Goal: Information Seeking & Learning: Learn about a topic

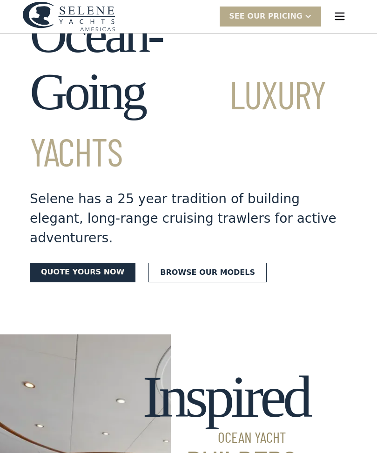
scroll to position [50, 0]
click at [337, 21] on img "menu" at bounding box center [339, 16] width 13 height 13
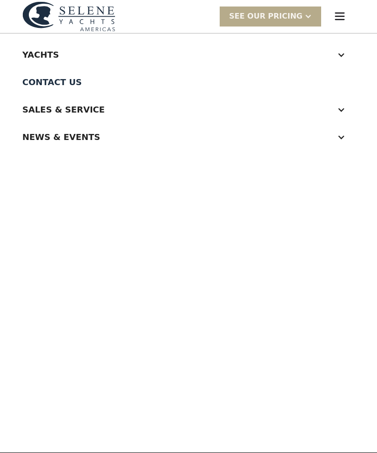
click at [343, 57] on div at bounding box center [341, 55] width 8 height 8
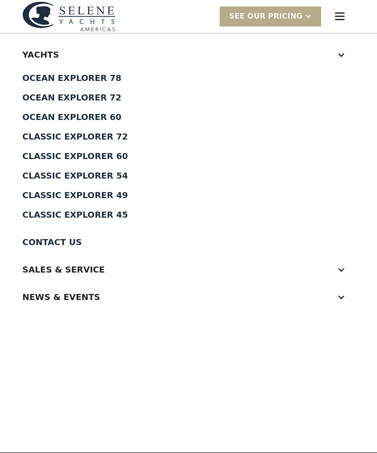
scroll to position [0, 0]
click at [107, 195] on div "Classic Explorer 49" at bounding box center [188, 195] width 332 height 8
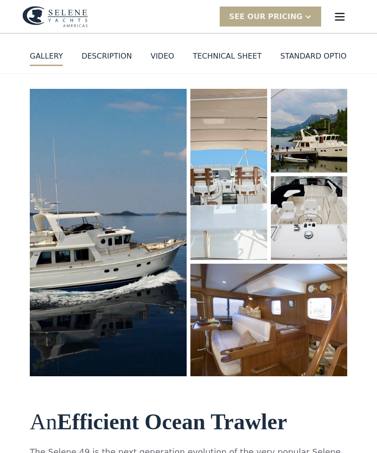
scroll to position [79, 0]
click at [137, 264] on img "open lightbox" at bounding box center [108, 232] width 157 height 287
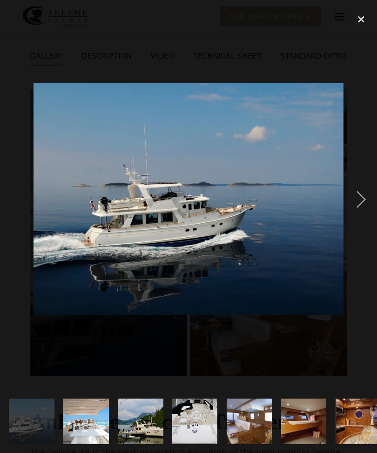
click at [361, 220] on div "next image" at bounding box center [361, 199] width 32 height 380
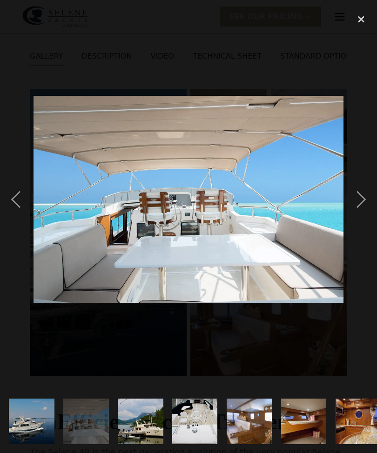
click at [367, 217] on div "next image" at bounding box center [361, 199] width 32 height 380
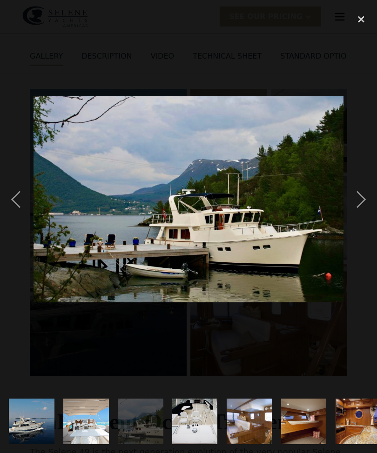
scroll to position [0, 0]
click at [370, 218] on div "next image" at bounding box center [361, 199] width 32 height 380
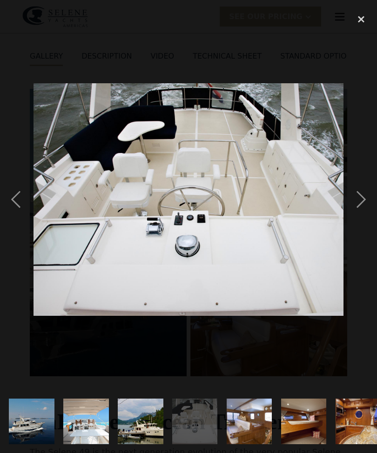
click at [359, 219] on div "next image" at bounding box center [361, 199] width 32 height 380
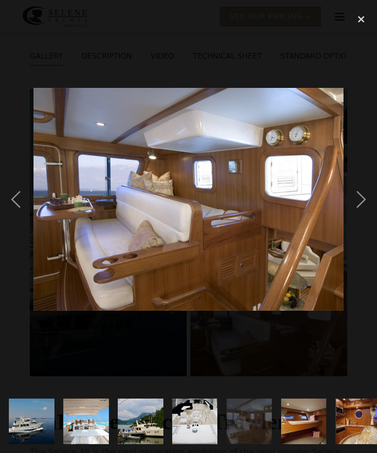
click at [362, 219] on div "next image" at bounding box center [361, 199] width 32 height 380
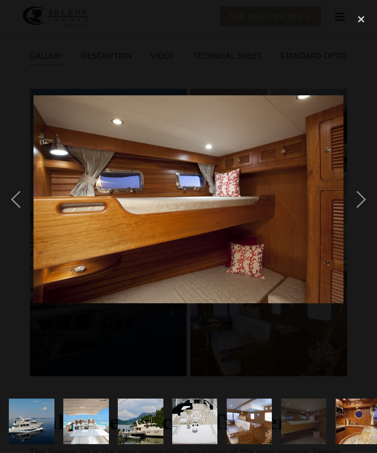
click at [357, 220] on div "next image" at bounding box center [361, 199] width 32 height 380
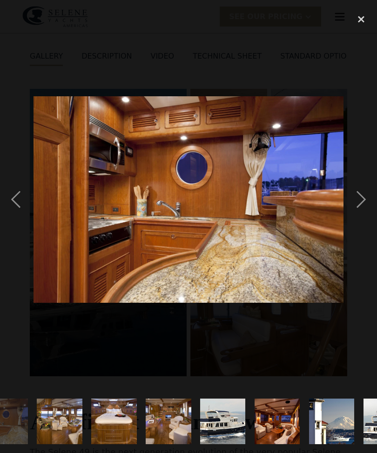
scroll to position [0, 353]
click at [367, 216] on div "next image" at bounding box center [361, 199] width 32 height 380
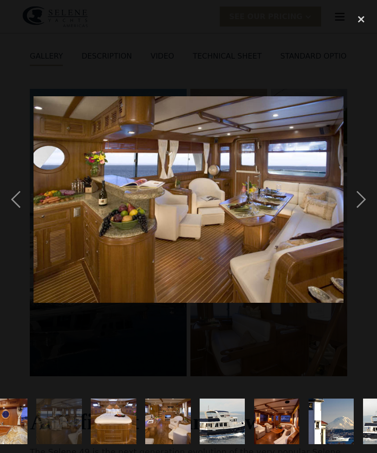
click at [361, 214] on div "next image" at bounding box center [361, 199] width 32 height 380
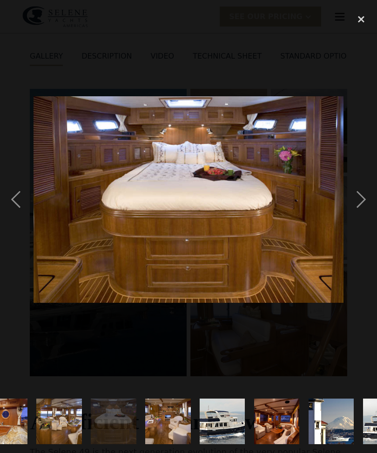
click at [359, 213] on div "next image" at bounding box center [361, 199] width 32 height 380
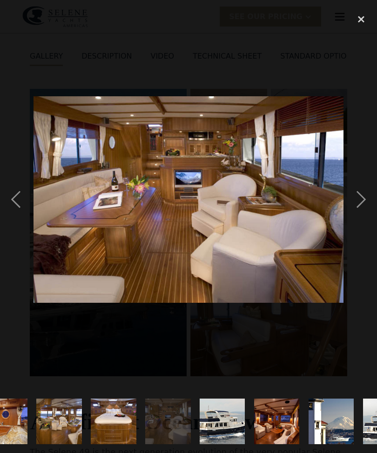
click at [360, 218] on div "next image" at bounding box center [361, 199] width 32 height 380
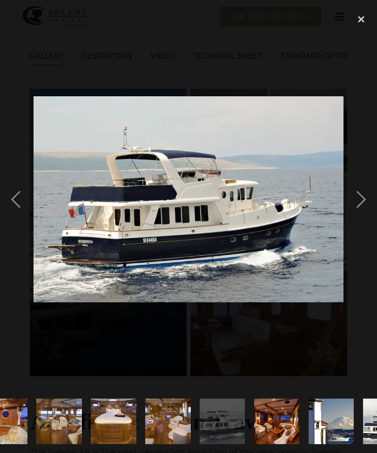
click at [363, 218] on div "next image" at bounding box center [361, 199] width 32 height 380
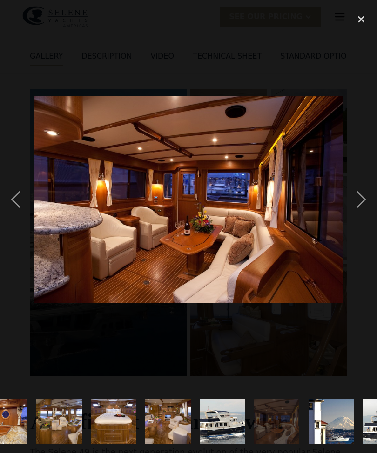
click at [364, 217] on div "next image" at bounding box center [361, 199] width 32 height 380
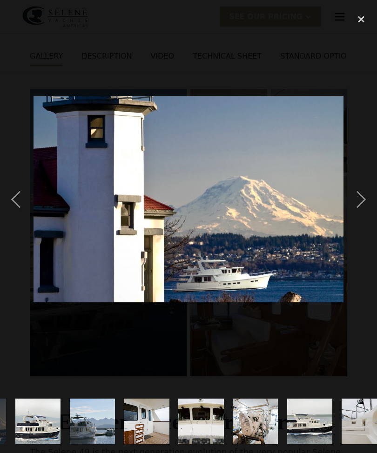
scroll to position [0, 701]
click at [362, 221] on div "next image" at bounding box center [361, 199] width 32 height 380
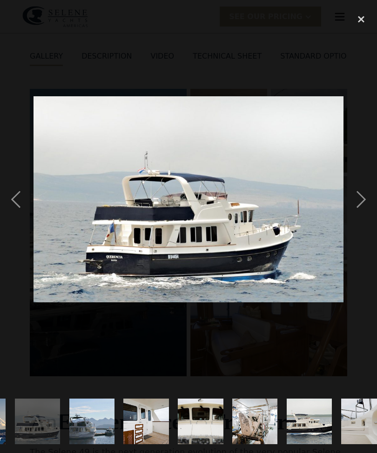
click at [368, 216] on div "next image" at bounding box center [361, 199] width 32 height 380
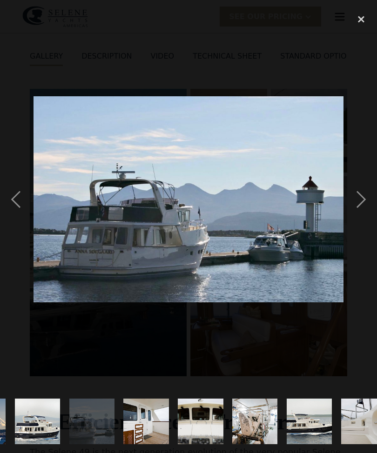
click at [371, 214] on div "next image" at bounding box center [361, 199] width 32 height 380
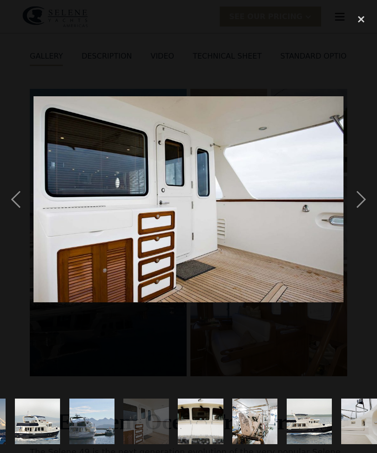
click at [365, 214] on div "next image" at bounding box center [361, 199] width 32 height 380
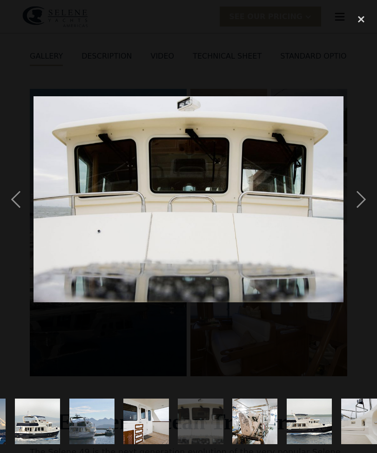
click at [373, 216] on div "next image" at bounding box center [361, 199] width 32 height 380
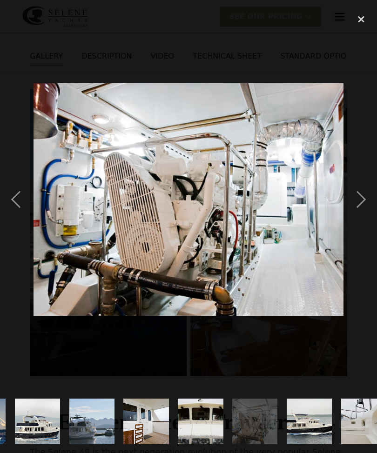
click at [369, 214] on div "next image" at bounding box center [361, 199] width 32 height 380
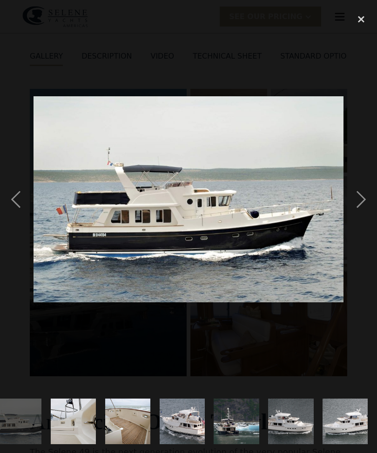
scroll to position [0, 1048]
click at [369, 213] on div "next image" at bounding box center [361, 199] width 32 height 380
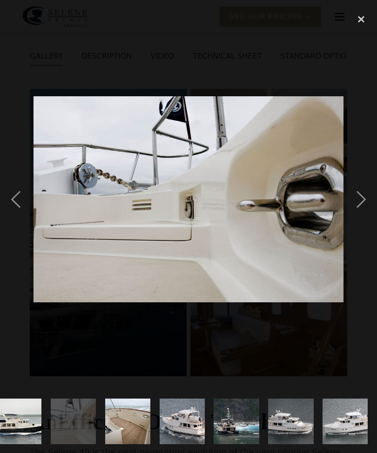
click at [371, 213] on div "next image" at bounding box center [361, 199] width 32 height 380
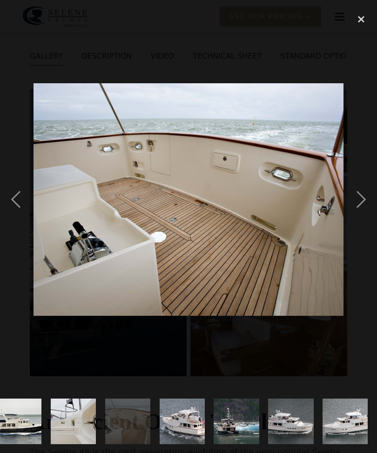
click at [372, 221] on div "next image" at bounding box center [361, 199] width 32 height 380
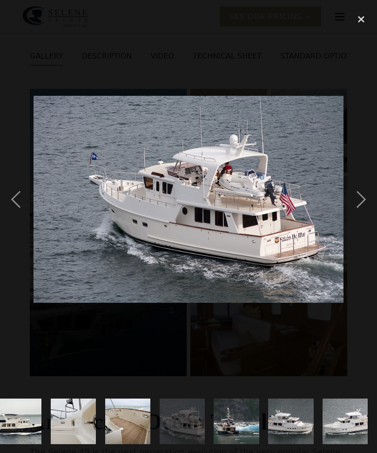
click at [365, 215] on div "next image" at bounding box center [361, 199] width 32 height 380
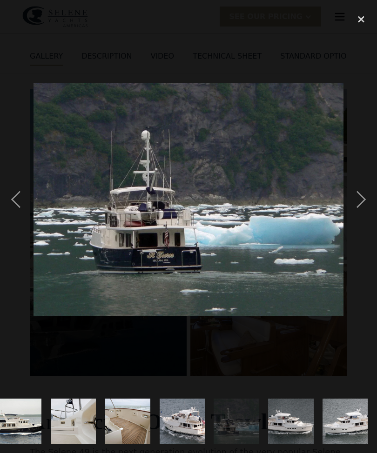
click at [360, 216] on div "next image" at bounding box center [361, 199] width 32 height 380
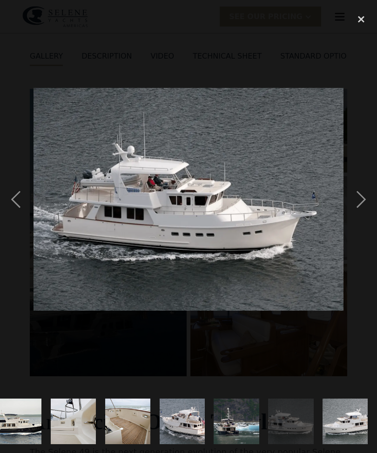
click at [365, 218] on div "next image" at bounding box center [361, 199] width 32 height 380
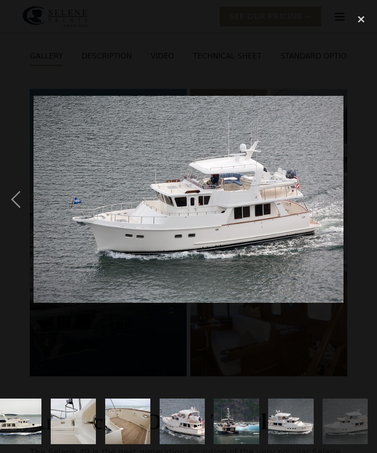
click at [363, 219] on div "next image" at bounding box center [361, 199] width 32 height 380
click at [368, 221] on div "next image" at bounding box center [361, 199] width 32 height 380
click at [359, 20] on div "close lightbox" at bounding box center [361, 19] width 32 height 20
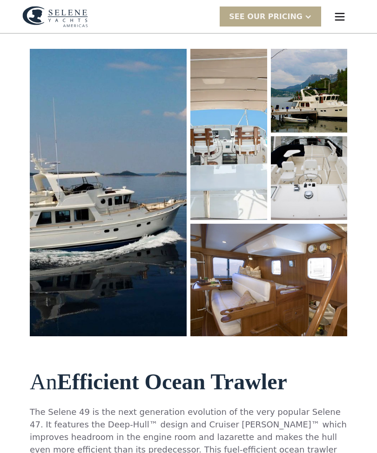
scroll to position [0, 0]
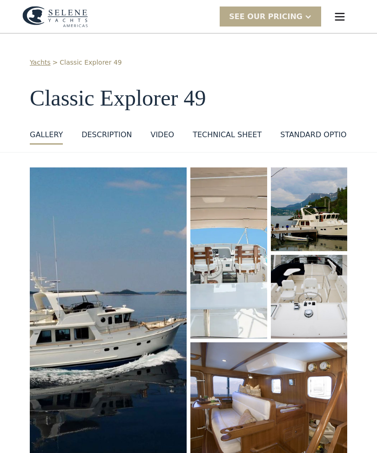
click at [344, 15] on img "menu" at bounding box center [339, 16] width 13 height 13
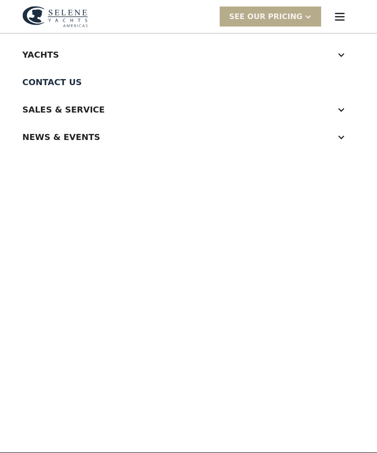
click at [349, 54] on div "Yachts" at bounding box center [188, 54] width 332 height 27
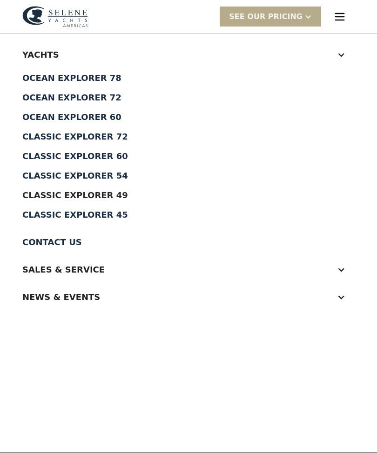
click at [116, 176] on div "Classic Explorer 54" at bounding box center [188, 176] width 332 height 8
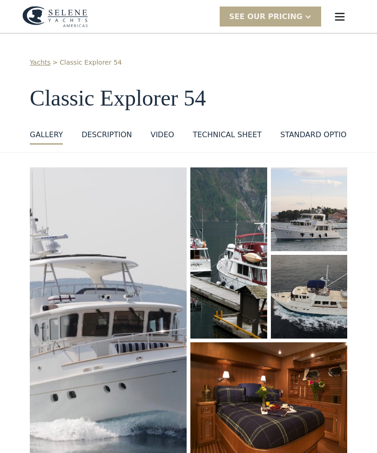
click at [151, 368] on img "open lightbox" at bounding box center [108, 313] width 157 height 292
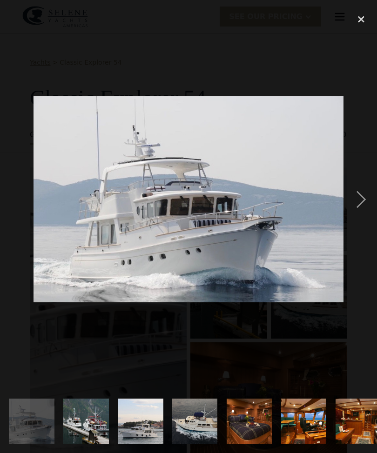
click at [368, 209] on div "next image" at bounding box center [361, 199] width 32 height 380
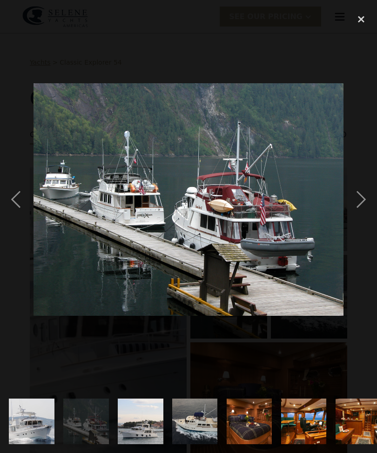
click at [370, 210] on div "next image" at bounding box center [361, 199] width 32 height 380
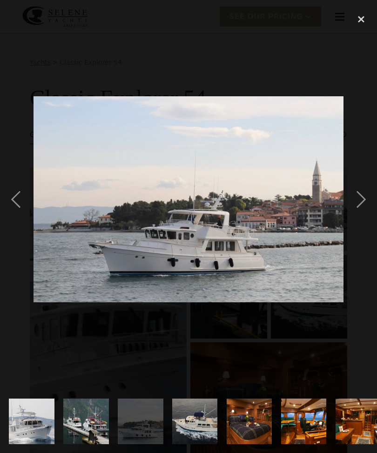
click at [371, 210] on div "next image" at bounding box center [361, 199] width 32 height 380
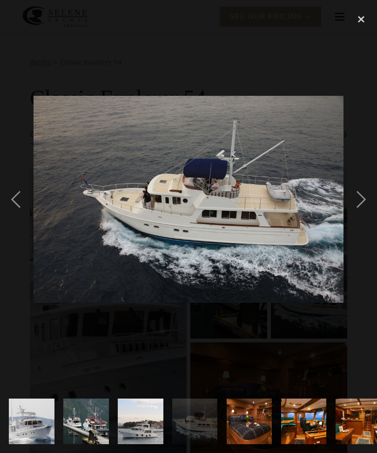
click at [363, 208] on div "next image" at bounding box center [361, 199] width 32 height 380
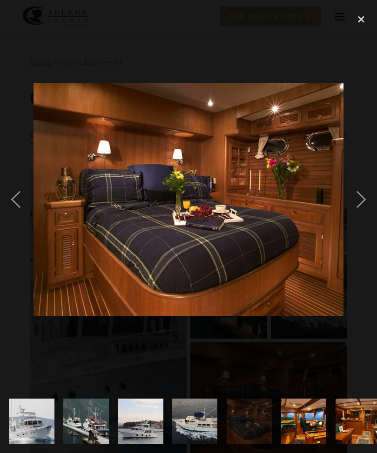
click at [363, 217] on div "next image" at bounding box center [361, 199] width 32 height 380
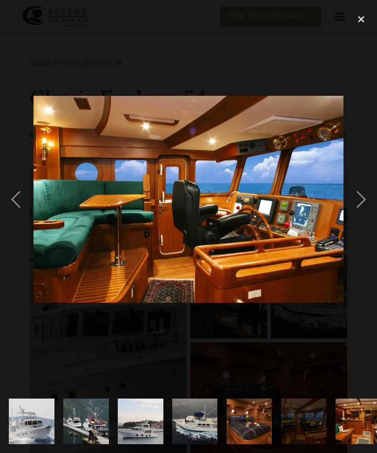
click at [357, 218] on div "next image" at bounding box center [361, 199] width 32 height 380
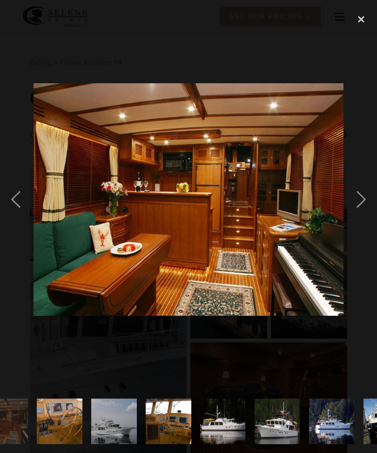
scroll to position [0, 353]
click at [363, 221] on div "next image" at bounding box center [361, 199] width 32 height 380
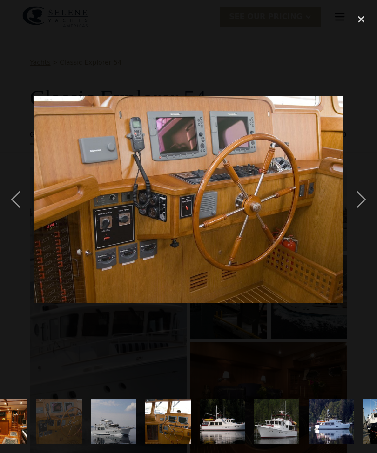
click at [365, 217] on div "next image" at bounding box center [361, 199] width 32 height 380
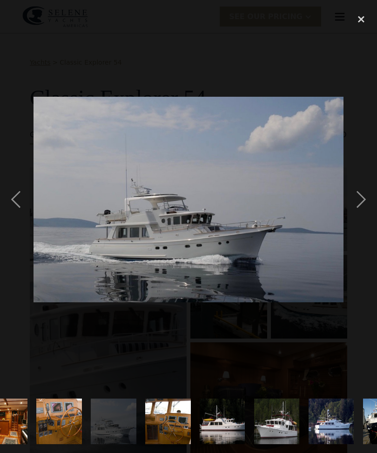
click at [371, 218] on div "next image" at bounding box center [361, 199] width 32 height 380
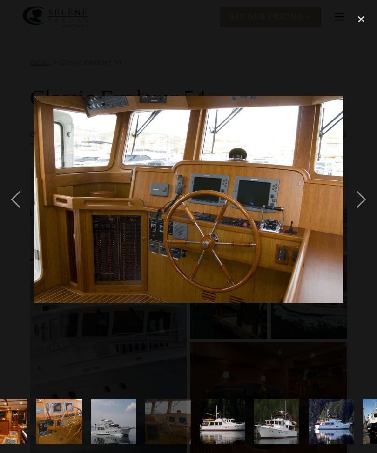
click at [372, 217] on div "next image" at bounding box center [361, 199] width 32 height 380
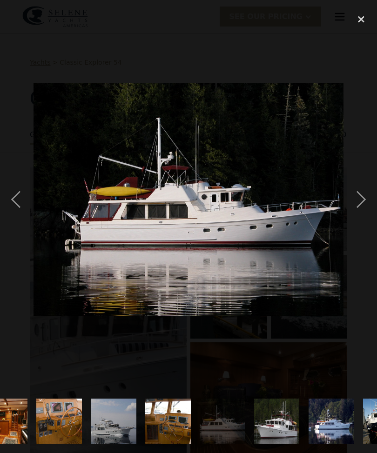
click at [374, 219] on div "next image" at bounding box center [361, 199] width 32 height 380
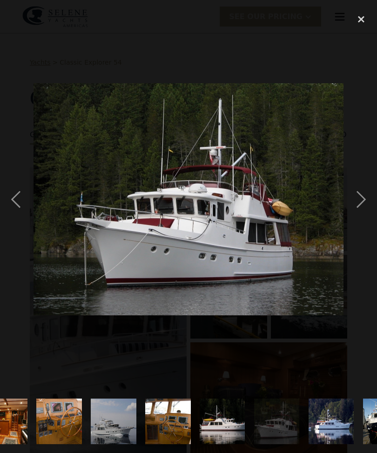
click at [375, 215] on div "next image" at bounding box center [361, 199] width 32 height 380
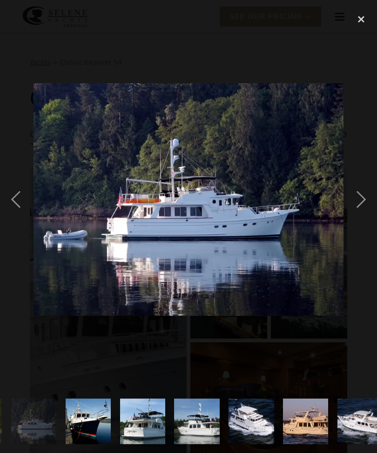
scroll to position [0, 701]
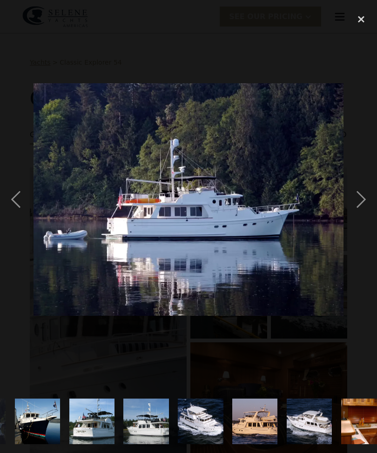
click at [374, 218] on div "next image" at bounding box center [361, 199] width 32 height 380
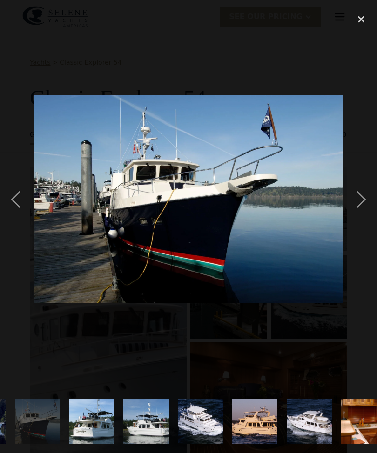
click at [375, 220] on div "next image" at bounding box center [361, 199] width 32 height 380
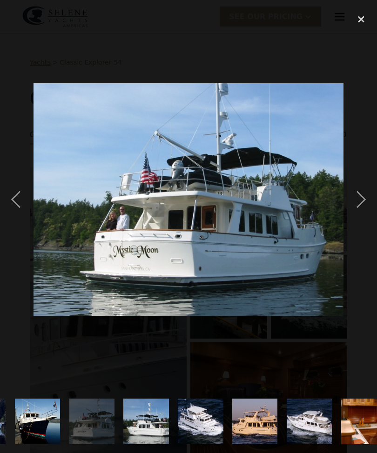
click at [363, 224] on div "next image" at bounding box center [361, 199] width 32 height 380
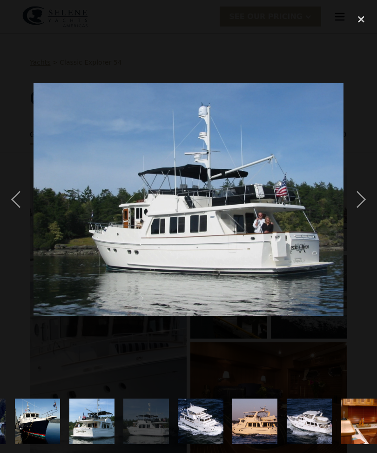
click at [361, 220] on div "next image" at bounding box center [361, 199] width 32 height 380
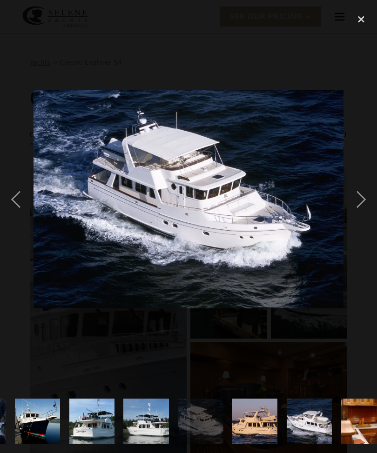
click at [362, 219] on div "next image" at bounding box center [361, 199] width 32 height 380
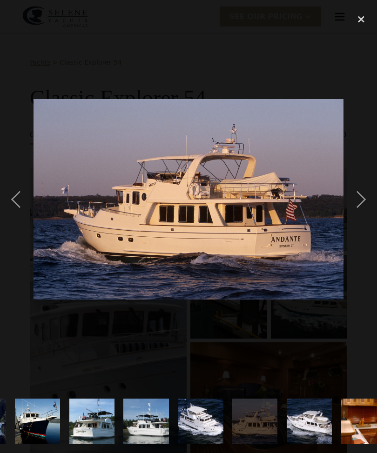
click at [364, 219] on div "next image" at bounding box center [361, 199] width 32 height 380
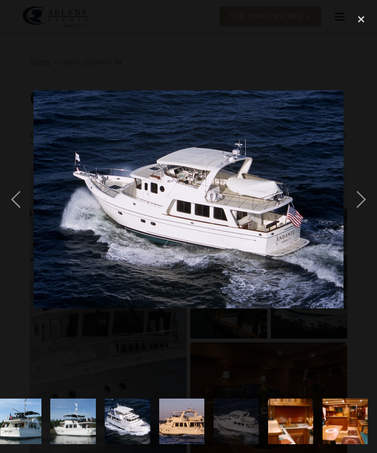
click at [363, 220] on div "next image" at bounding box center [361, 199] width 32 height 380
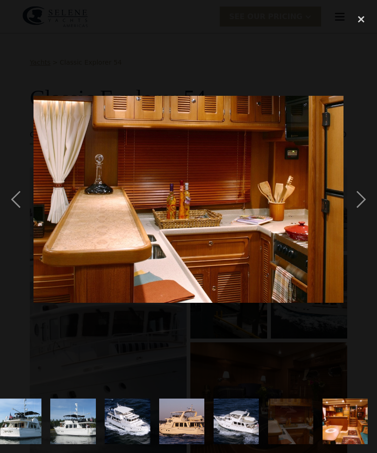
click at [364, 222] on div "next image" at bounding box center [361, 199] width 32 height 380
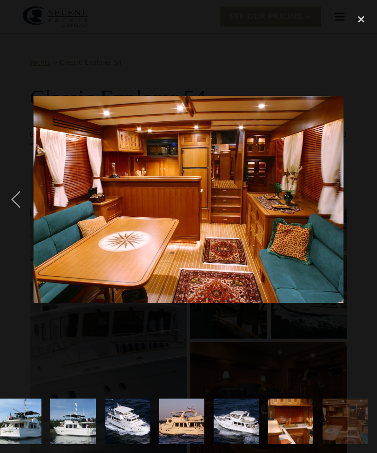
click at [367, 21] on div "close lightbox" at bounding box center [361, 19] width 32 height 20
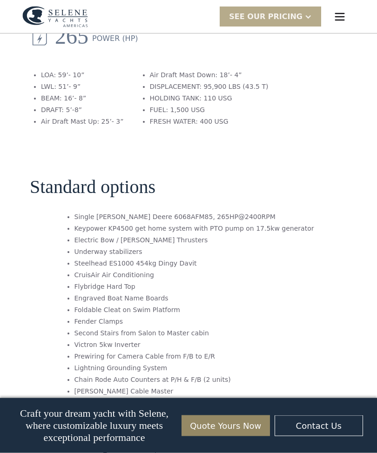
scroll to position [1206, 0]
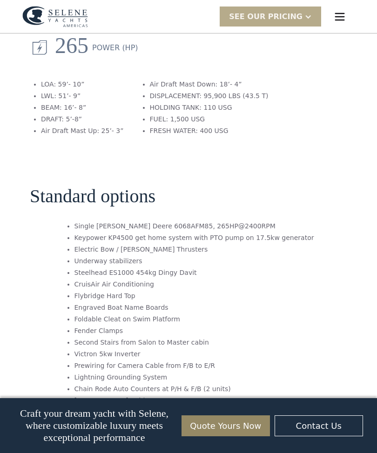
click at [340, 17] on img "menu" at bounding box center [339, 16] width 13 height 13
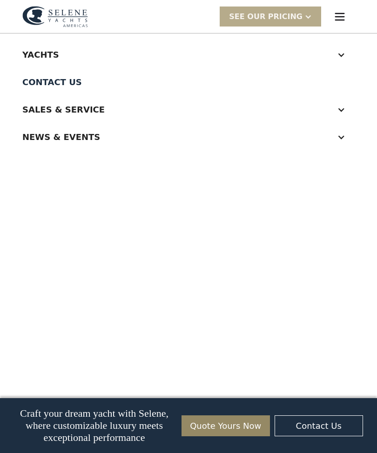
click at [343, 61] on div "Yachts" at bounding box center [188, 54] width 332 height 27
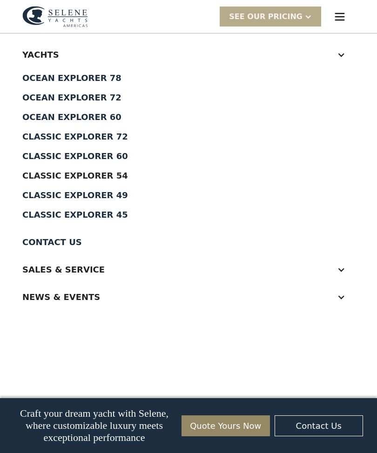
click at [100, 117] on div "Ocean Explorer 60" at bounding box center [188, 117] width 332 height 8
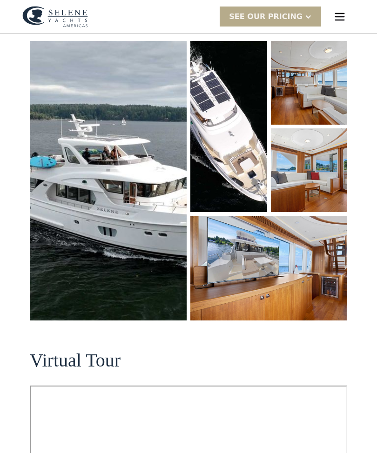
click at [146, 223] on img "open lightbox" at bounding box center [108, 180] width 157 height 279
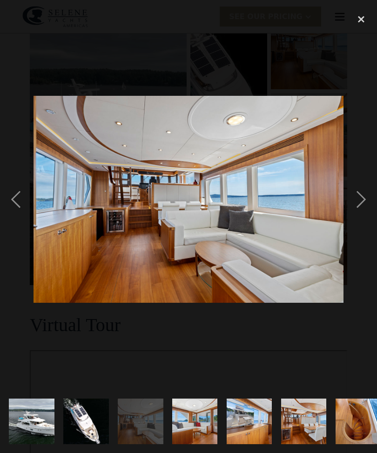
scroll to position [161, 0]
click at [359, 216] on div "next image" at bounding box center [361, 199] width 32 height 380
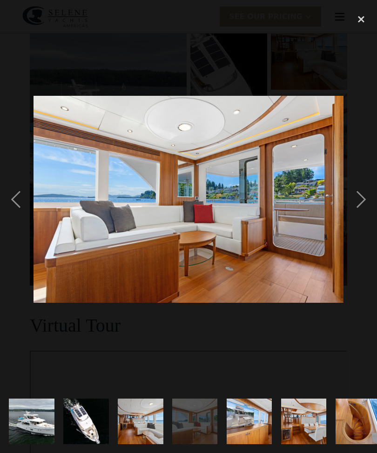
click at [360, 215] on div "next image" at bounding box center [361, 199] width 32 height 380
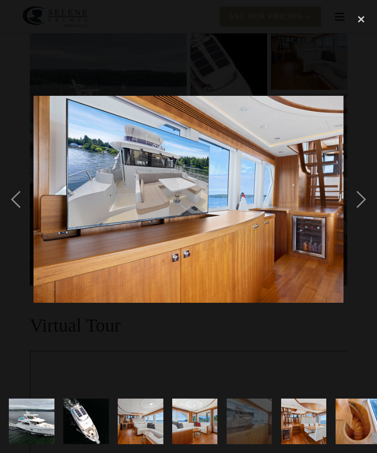
click at [361, 215] on div "next image" at bounding box center [361, 199] width 32 height 380
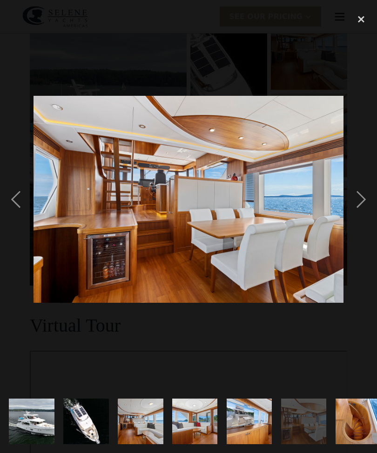
click at [364, 219] on div "next image" at bounding box center [361, 199] width 32 height 380
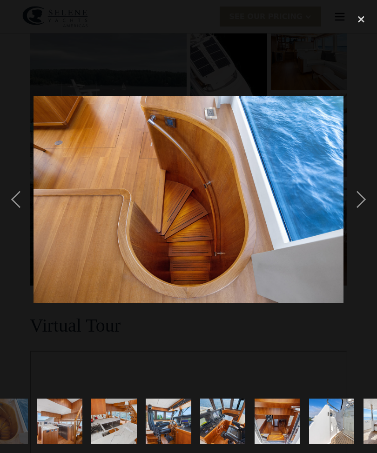
scroll to position [0, 353]
click at [372, 216] on div "next image" at bounding box center [361, 199] width 32 height 380
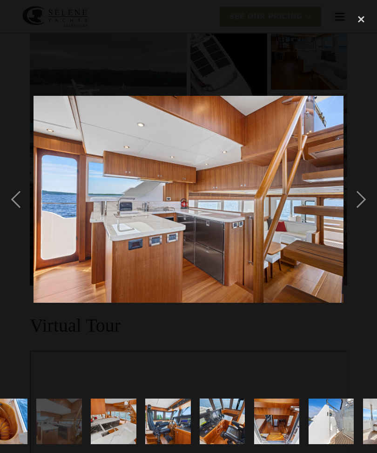
click at [366, 218] on div "next image" at bounding box center [361, 199] width 32 height 380
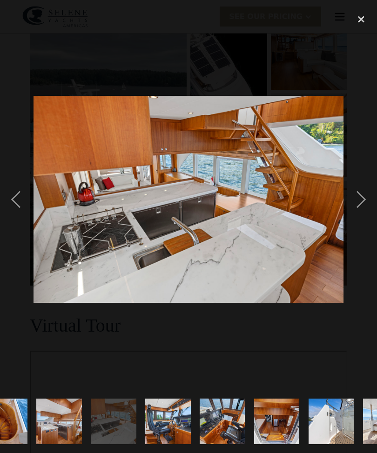
click at [370, 216] on div "next image" at bounding box center [361, 199] width 32 height 380
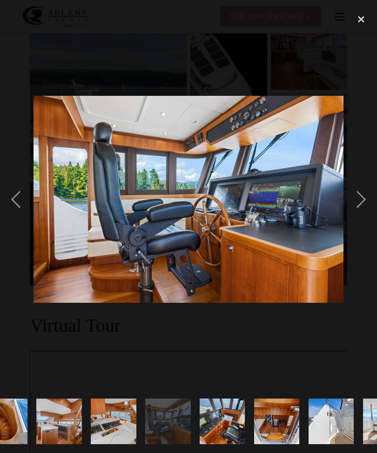
click at [366, 216] on div "next image" at bounding box center [361, 199] width 32 height 380
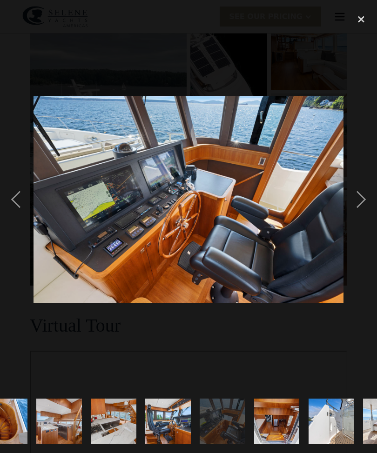
click at [364, 218] on div "next image" at bounding box center [361, 199] width 32 height 380
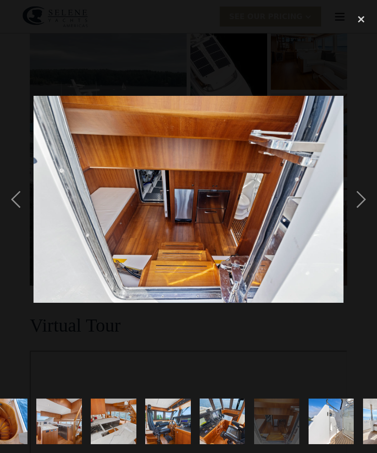
click at [358, 214] on div "next image" at bounding box center [361, 199] width 32 height 380
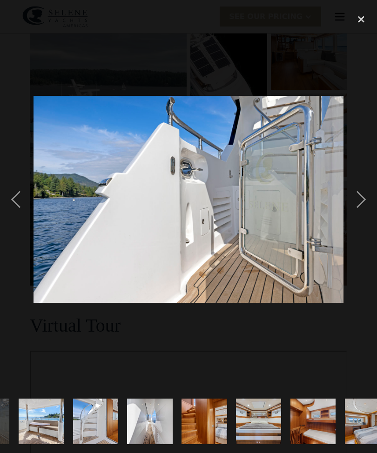
scroll to position [0, 701]
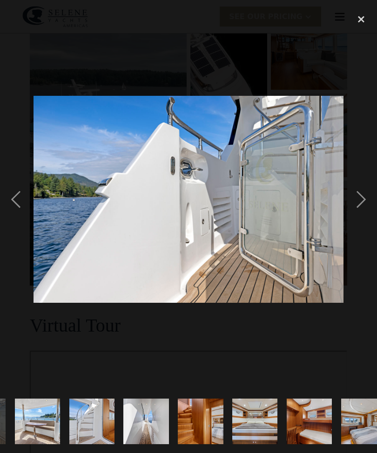
click at [355, 214] on div "next image" at bounding box center [361, 199] width 32 height 380
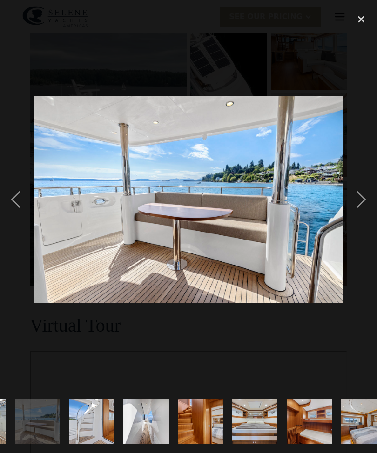
click at [354, 218] on div "next image" at bounding box center [361, 199] width 32 height 380
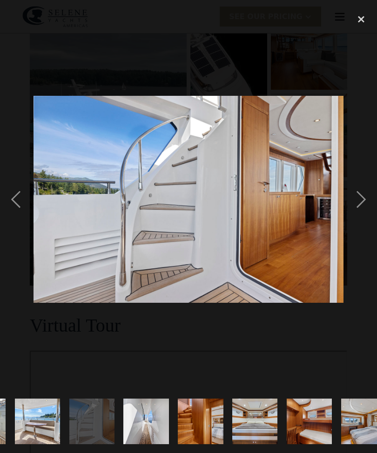
click at [354, 218] on div "next image" at bounding box center [361, 199] width 32 height 380
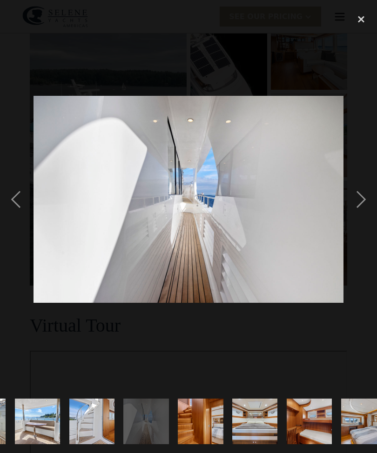
click at [351, 216] on div "next image" at bounding box center [361, 199] width 32 height 380
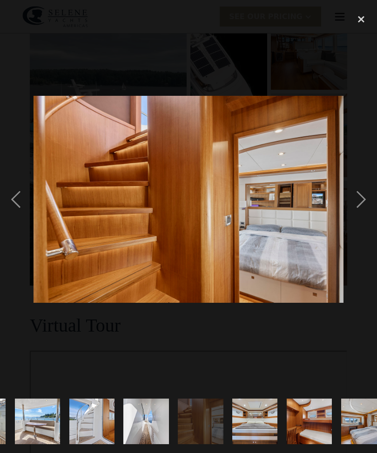
click at [353, 215] on div "next image" at bounding box center [361, 199] width 32 height 380
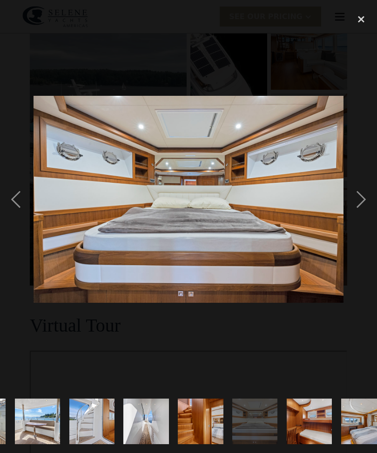
click at [8, 222] on div "previous image" at bounding box center [16, 199] width 32 height 380
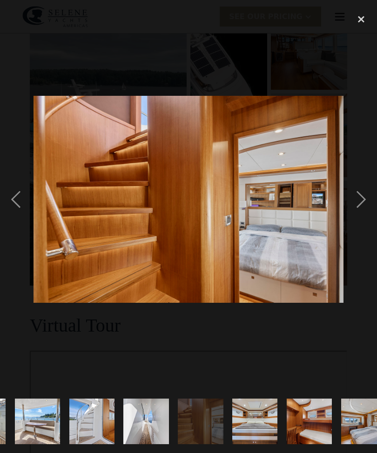
click at [351, 212] on div "next image" at bounding box center [361, 199] width 32 height 380
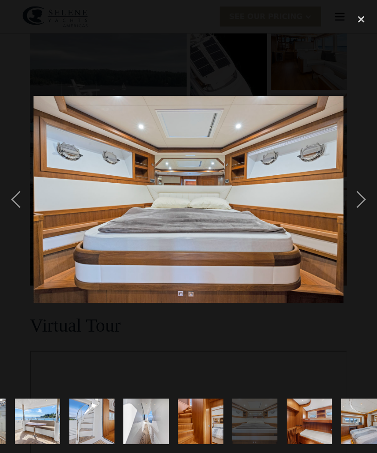
click at [356, 212] on div "next image" at bounding box center [361, 199] width 32 height 380
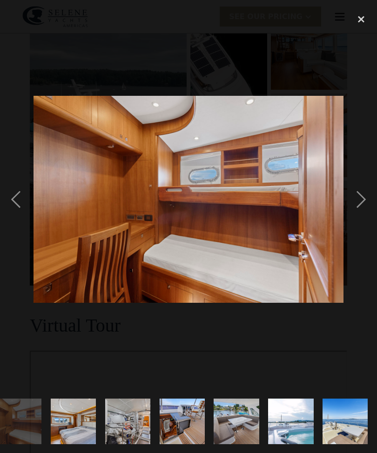
scroll to position [0, 1048]
click at [357, 215] on div "next image" at bounding box center [361, 199] width 32 height 380
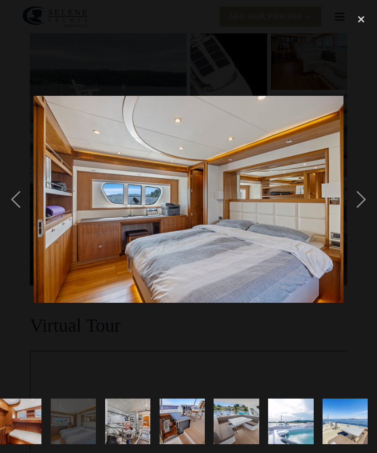
click at [18, 221] on div "previous image" at bounding box center [16, 199] width 32 height 380
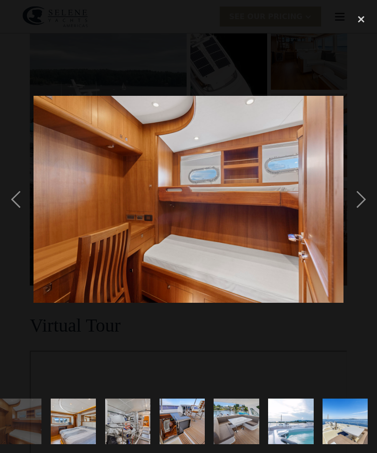
click at [358, 215] on div "next image" at bounding box center [361, 199] width 32 height 380
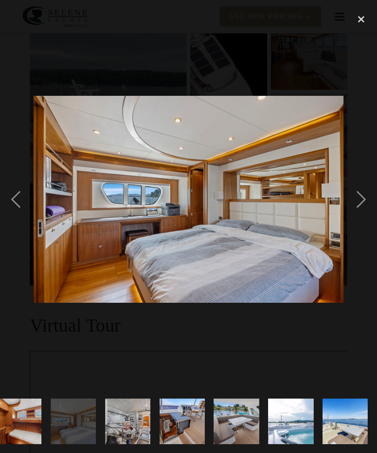
click at [358, 214] on div "next image" at bounding box center [361, 199] width 32 height 380
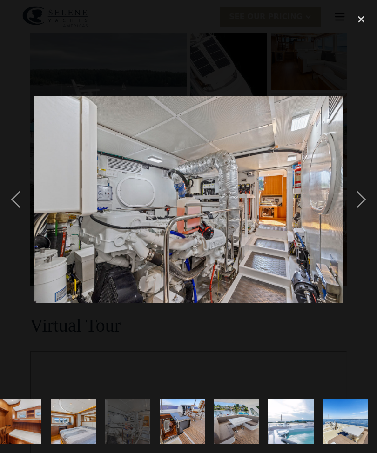
click at [14, 221] on div "previous image" at bounding box center [16, 199] width 32 height 380
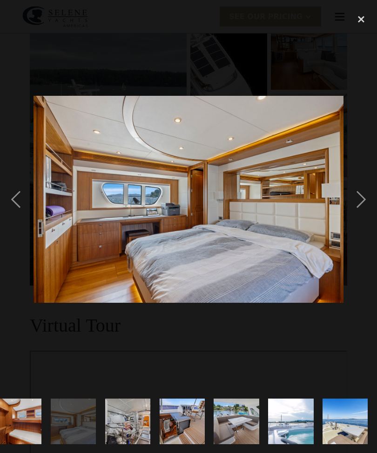
click at [370, 213] on div "next image" at bounding box center [361, 199] width 32 height 380
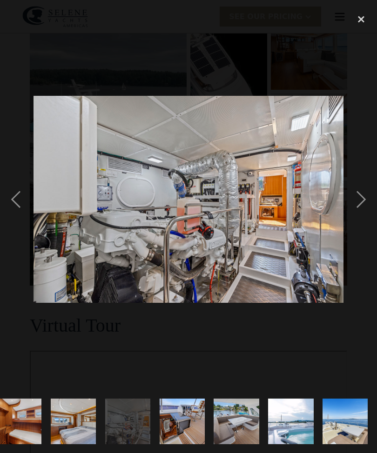
click at [365, 213] on div "next image" at bounding box center [361, 199] width 32 height 380
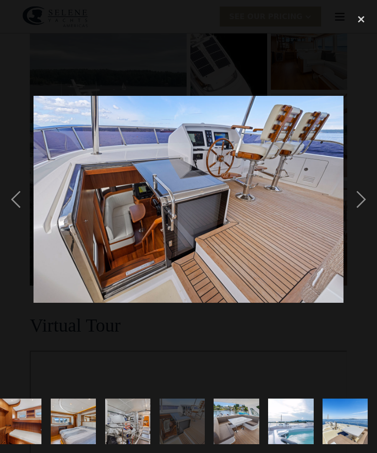
click at [364, 216] on div "next image" at bounding box center [361, 199] width 32 height 380
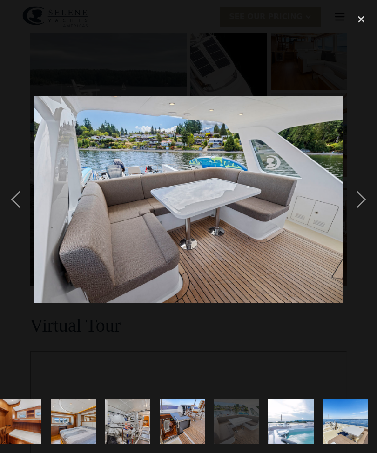
click at [375, 225] on div "next image" at bounding box center [361, 199] width 32 height 380
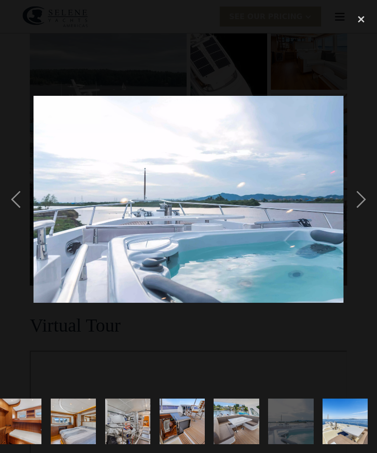
click at [364, 216] on div "next image" at bounding box center [361, 199] width 32 height 380
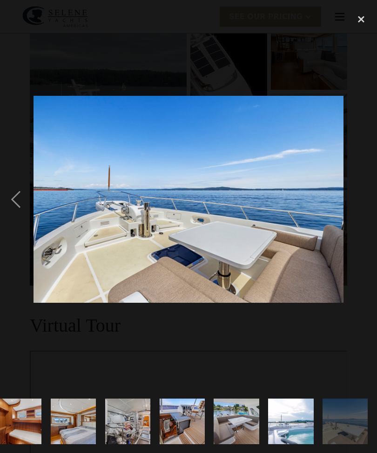
scroll to position [0, 1083]
click at [364, 218] on div "next image" at bounding box center [361, 199] width 32 height 380
click at [360, 221] on div "next image" at bounding box center [361, 199] width 32 height 380
click at [356, 23] on div "close lightbox" at bounding box center [361, 19] width 32 height 20
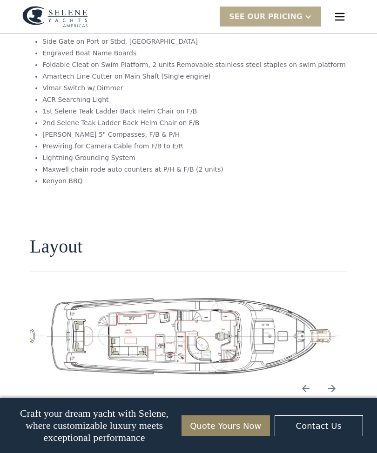
scroll to position [1896, 0]
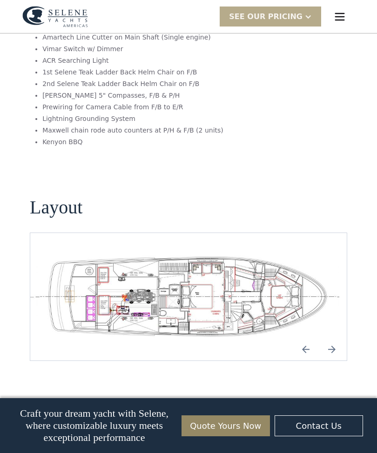
click at [337, 338] on img "Next slide" at bounding box center [331, 349] width 22 height 22
click at [333, 338] on img "Next slide" at bounding box center [331, 349] width 22 height 22
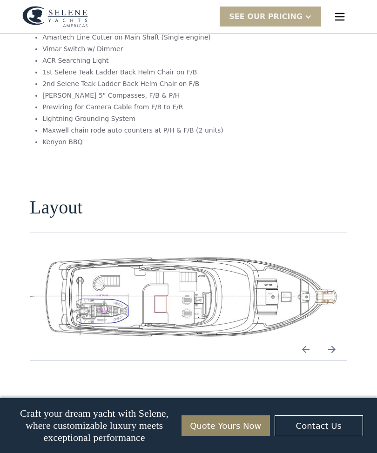
click at [334, 338] on img "Next slide" at bounding box center [331, 349] width 22 height 22
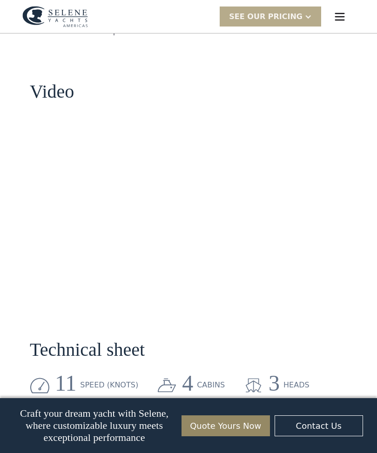
scroll to position [1133, 0]
